Goal: Connect with others: Connect with others

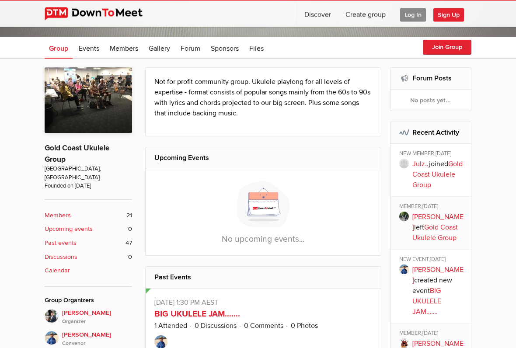
scroll to position [120, 0]
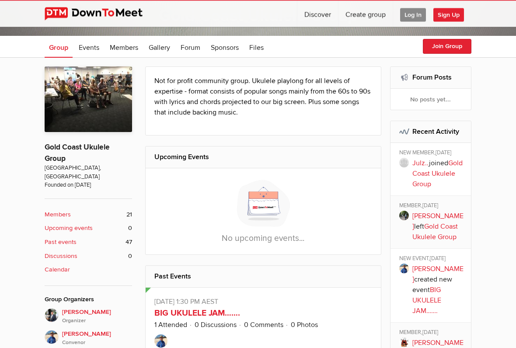
click at [57, 210] on b "Members" at bounding box center [58, 215] width 26 height 10
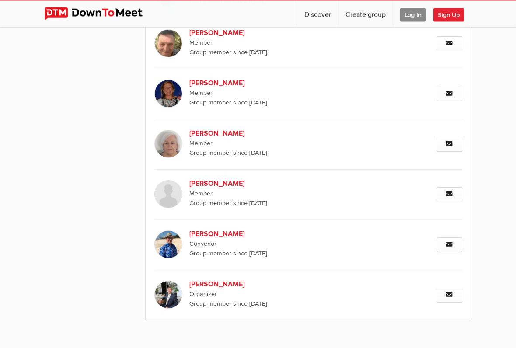
scroll to position [922, 0]
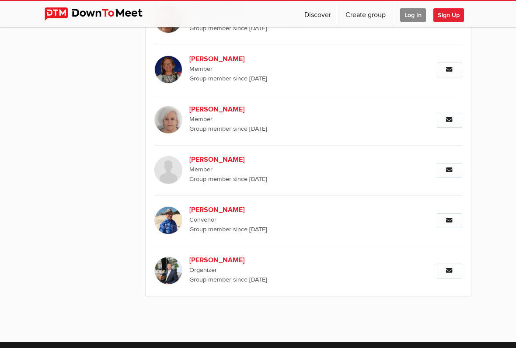
click at [167, 257] on img at bounding box center [168, 271] width 28 height 28
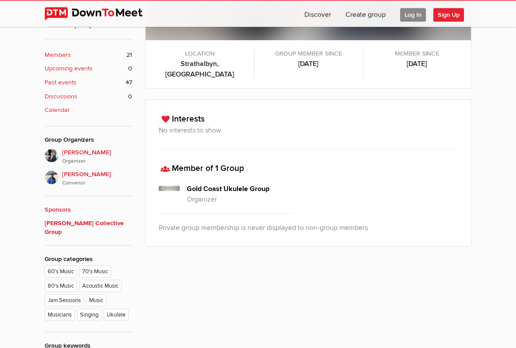
scroll to position [280, 0]
click at [58, 263] on ul "60's Music 70's Music 80's Music Acoustic Music Jam Sessions Music Musicians Si…" at bounding box center [89, 293] width 88 height 60
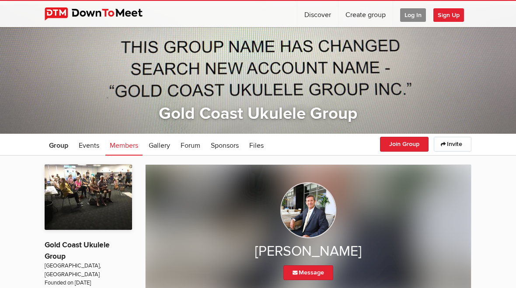
scroll to position [0, 0]
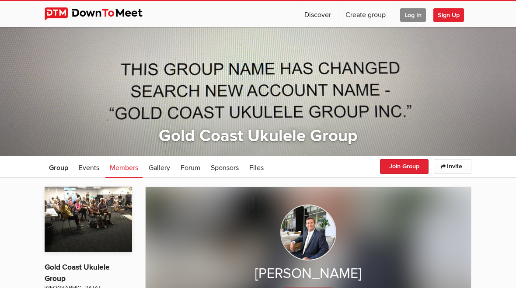
click at [85, 166] on span "Events" at bounding box center [89, 168] width 21 height 9
